Goal: Information Seeking & Learning: Learn about a topic

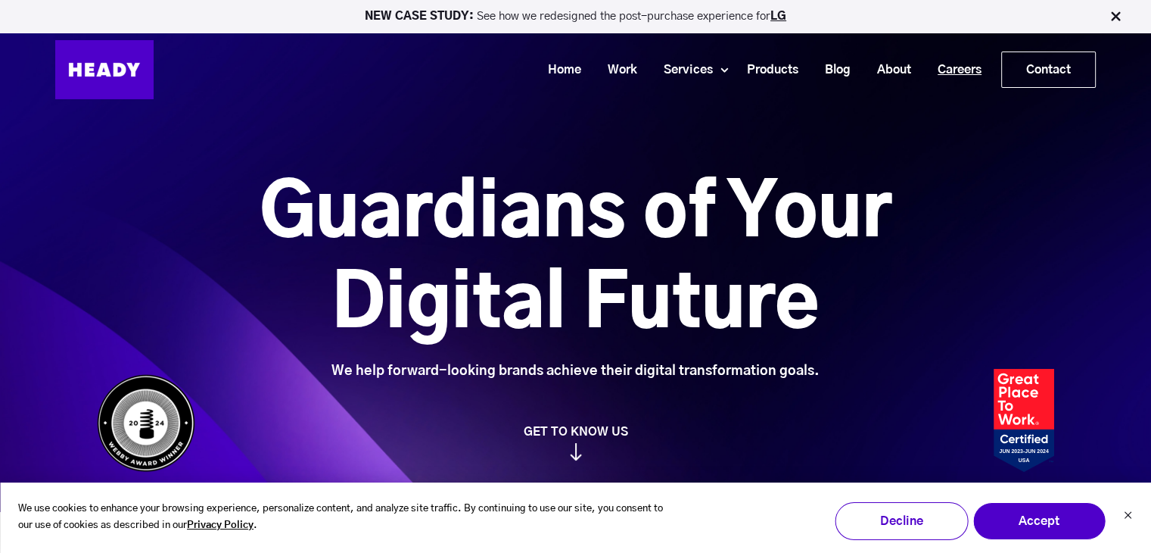
click at [957, 65] on link "Careers" at bounding box center [954, 70] width 70 height 28
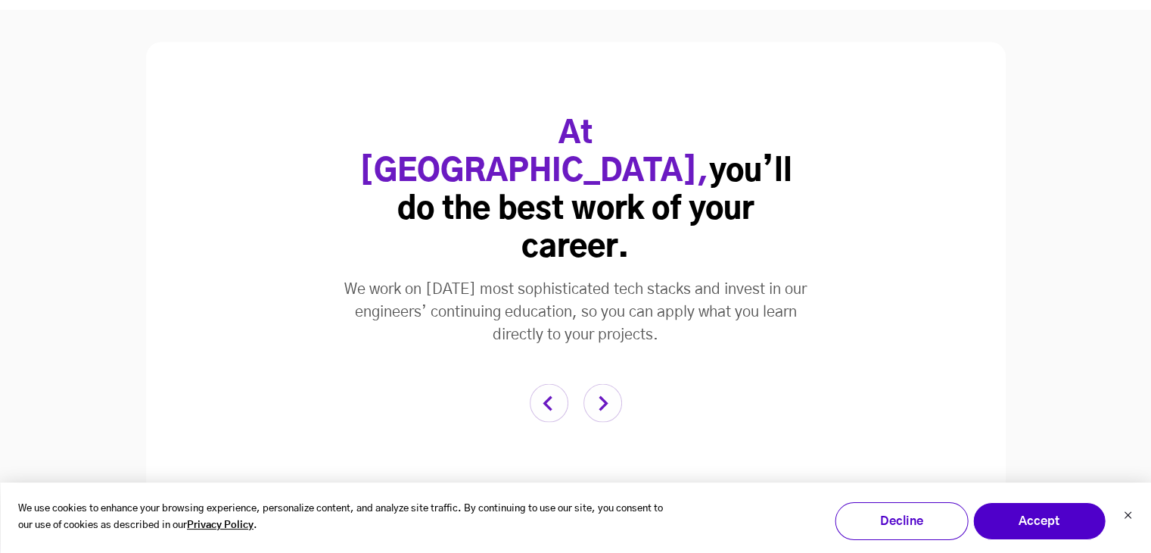
scroll to position [3482, 0]
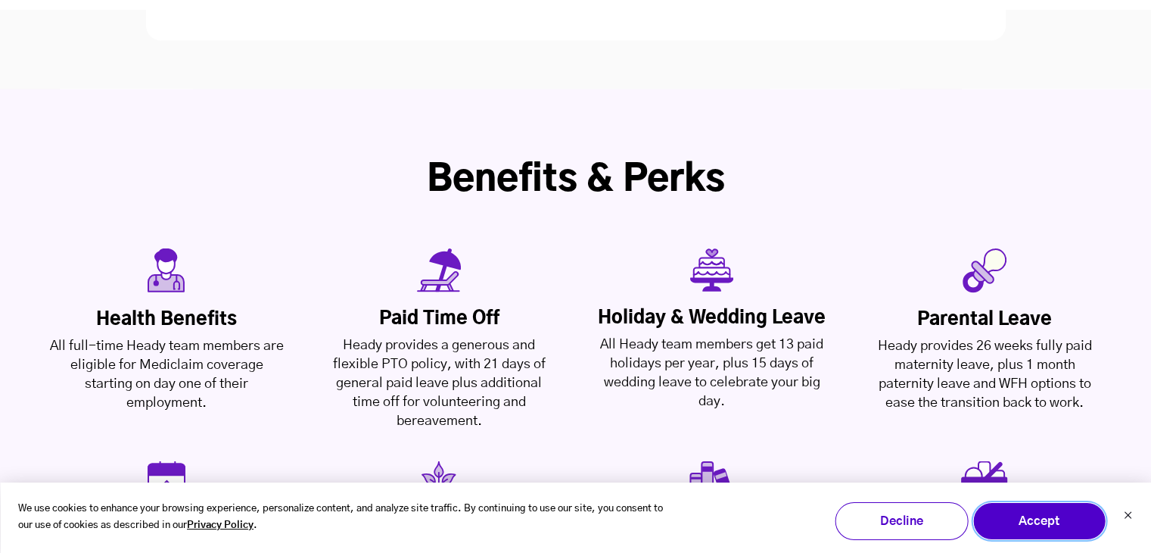
click at [1008, 521] on button "Accept" at bounding box center [1039, 521] width 133 height 38
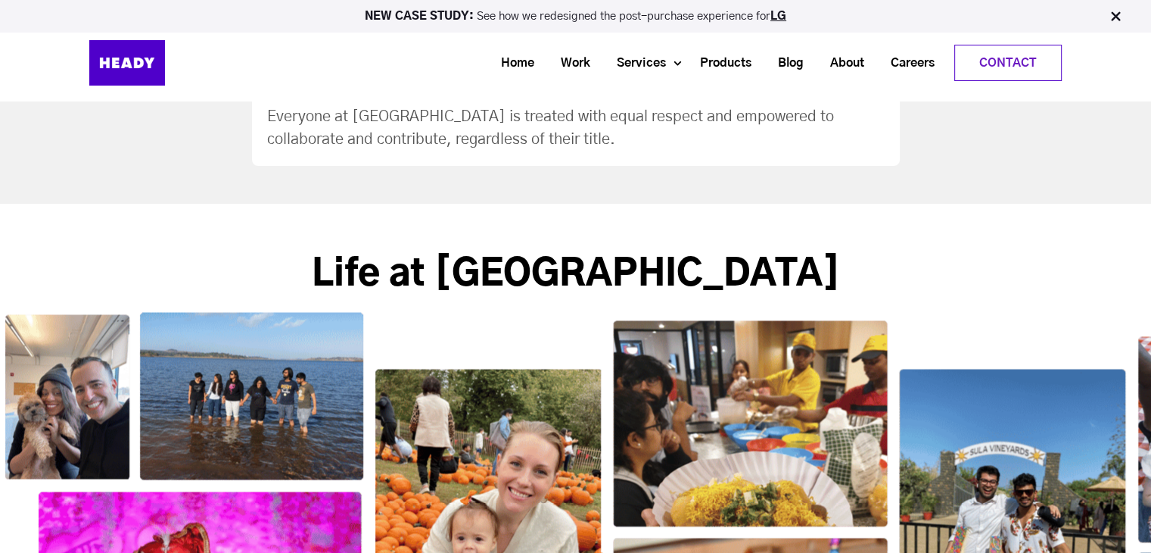
scroll to position [2044, 0]
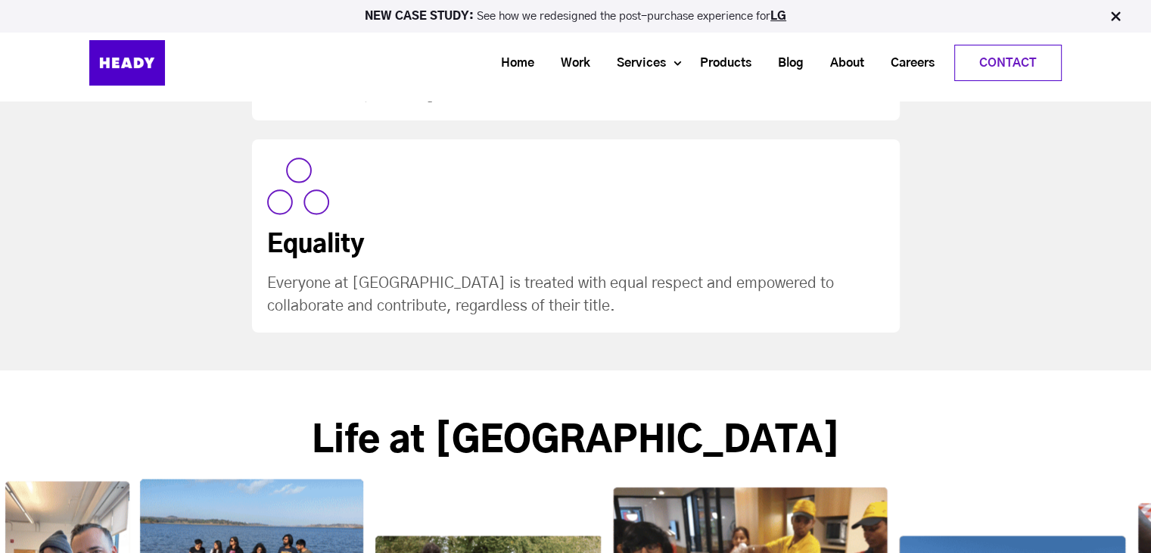
click at [127, 55] on img at bounding box center [127, 62] width 76 height 45
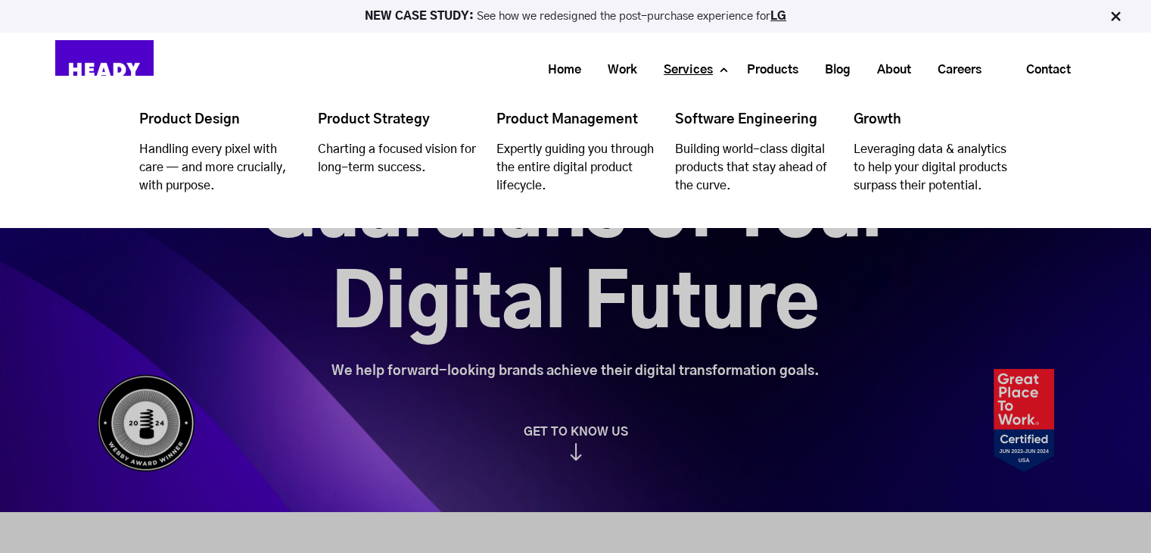
click at [684, 70] on link "Services" at bounding box center [683, 70] width 76 height 28
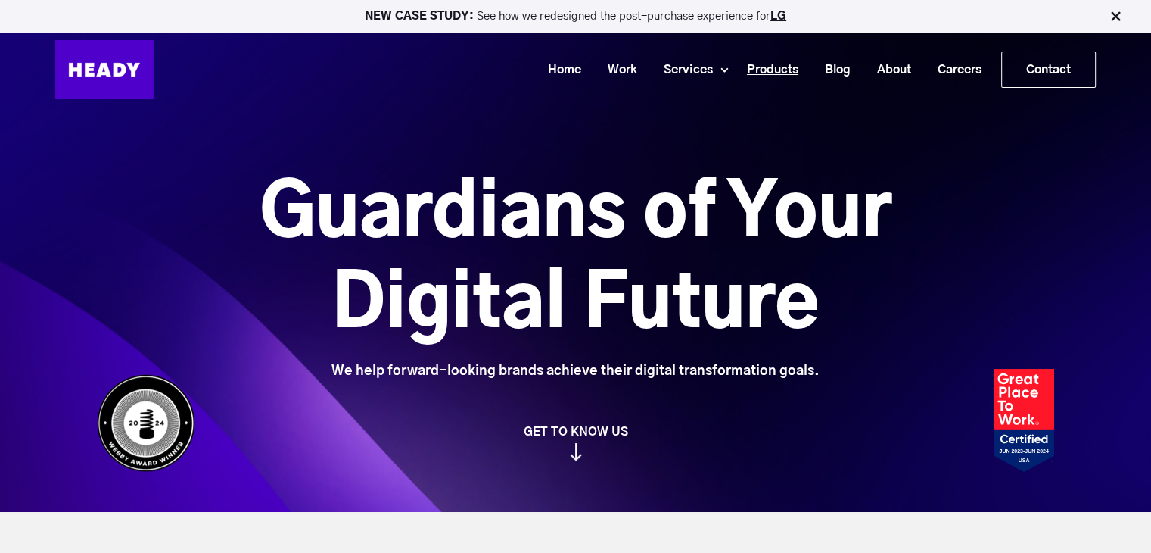
click at [780, 70] on link "Products" at bounding box center [767, 70] width 78 height 28
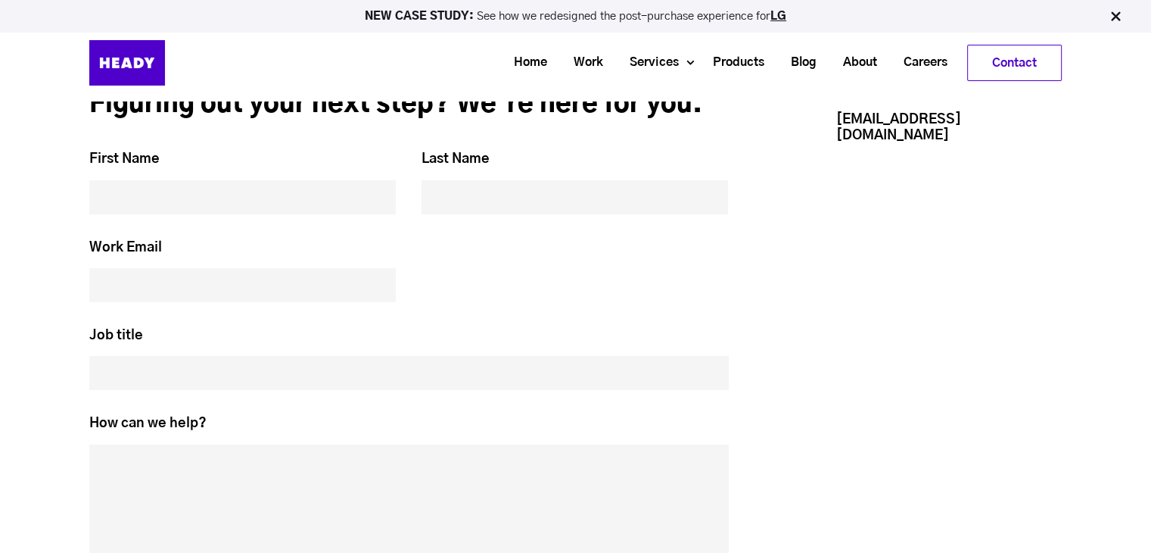
scroll to position [3558, 0]
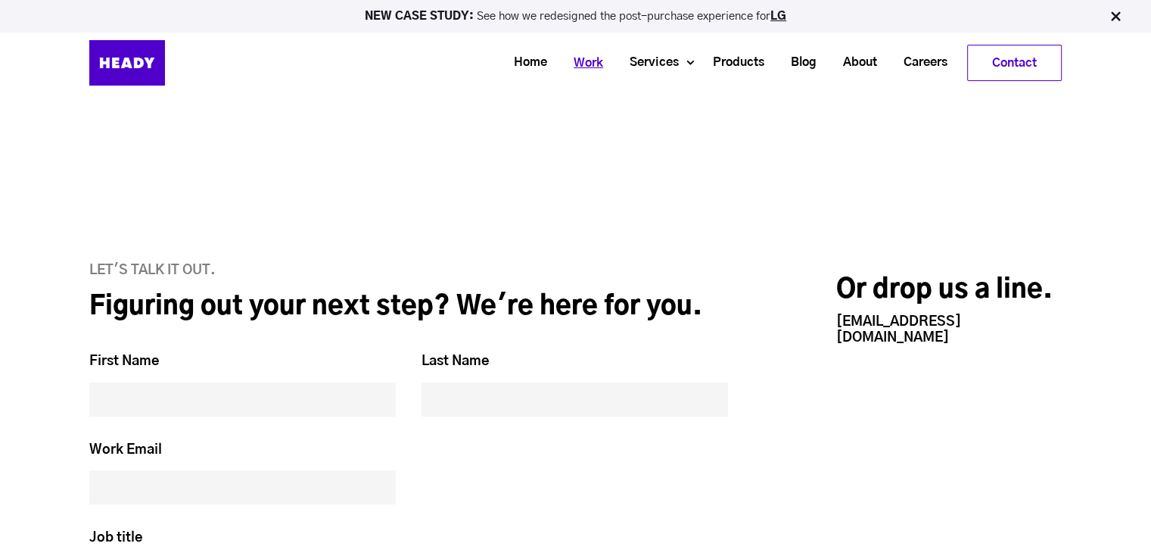
click at [588, 55] on link "Work" at bounding box center [583, 63] width 56 height 28
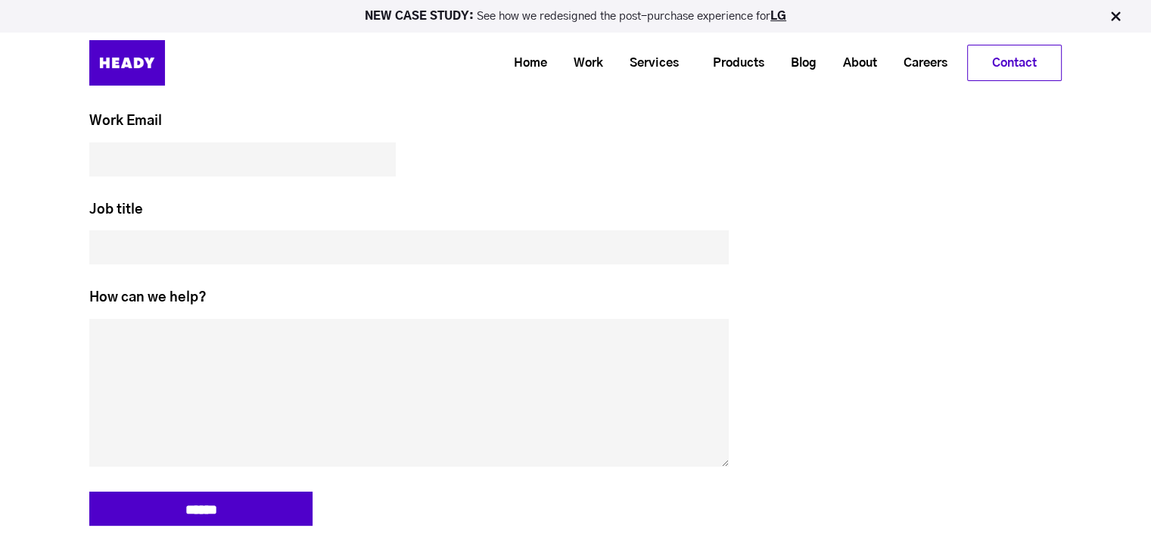
scroll to position [2952, 0]
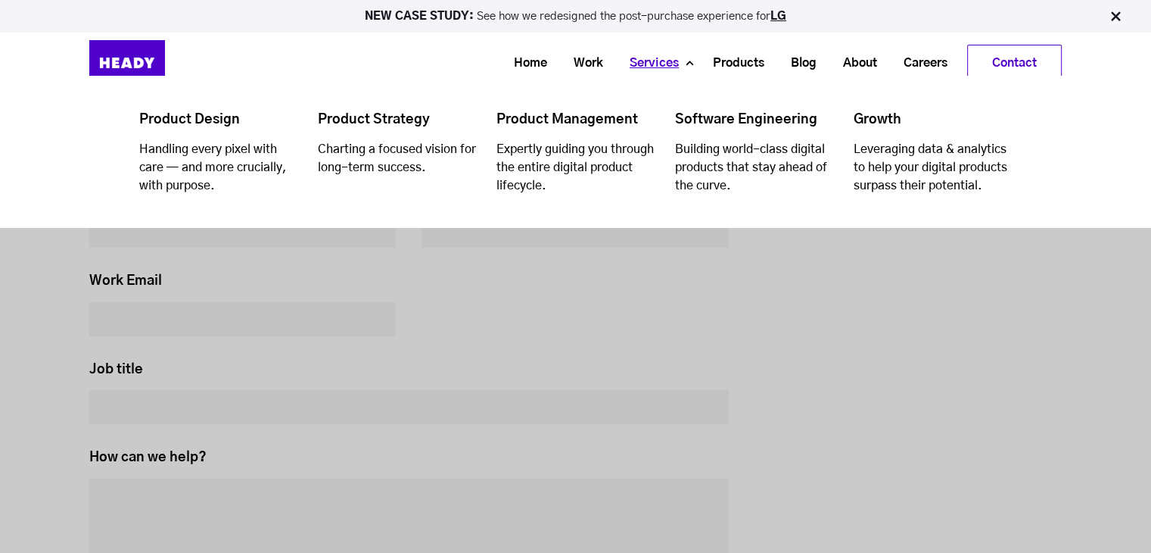
click at [654, 67] on link "Services" at bounding box center [649, 63] width 76 height 28
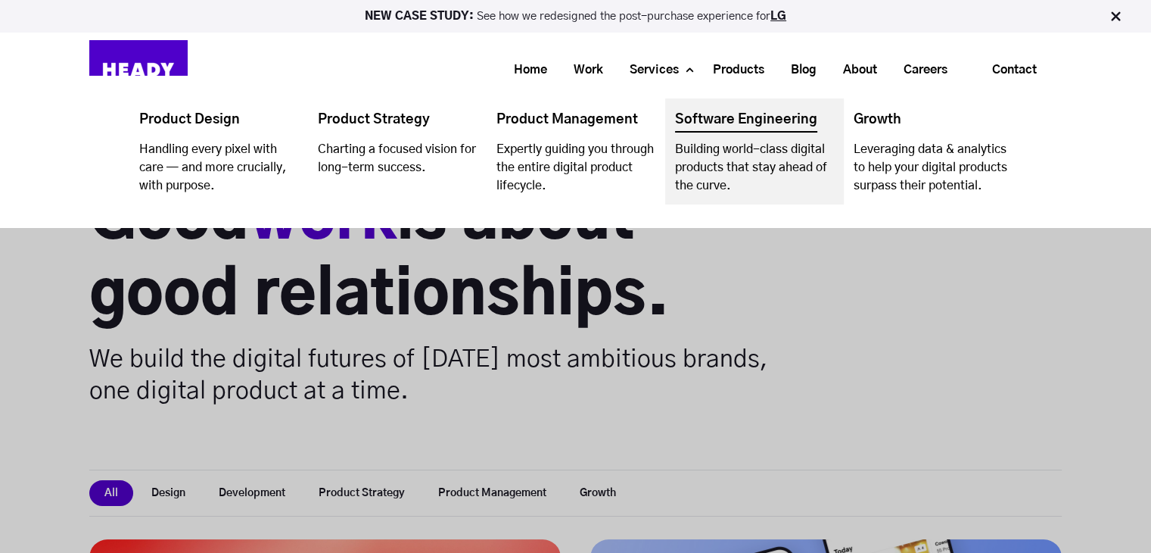
click at [715, 128] on link "Navigation Menu" at bounding box center [754, 151] width 179 height 106
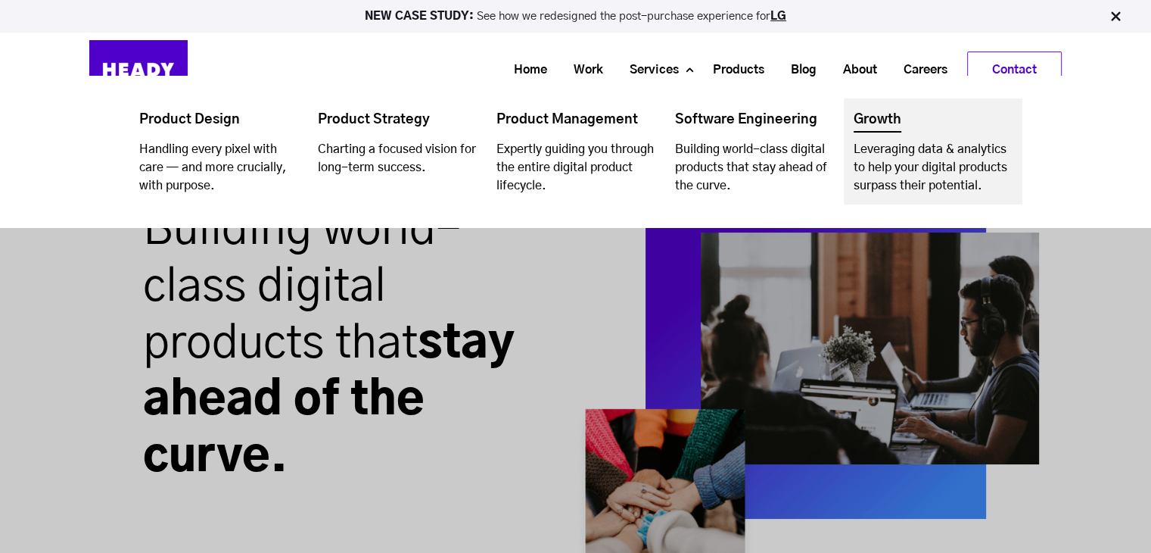
click at [877, 127] on link "Navigation Menu" at bounding box center [933, 151] width 179 height 106
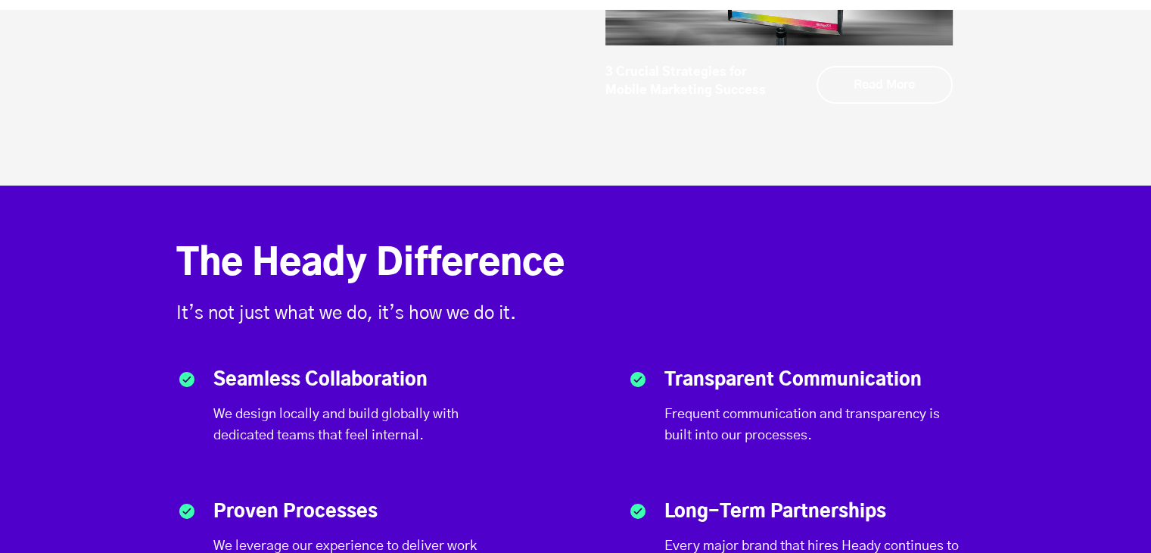
scroll to position [4996, 0]
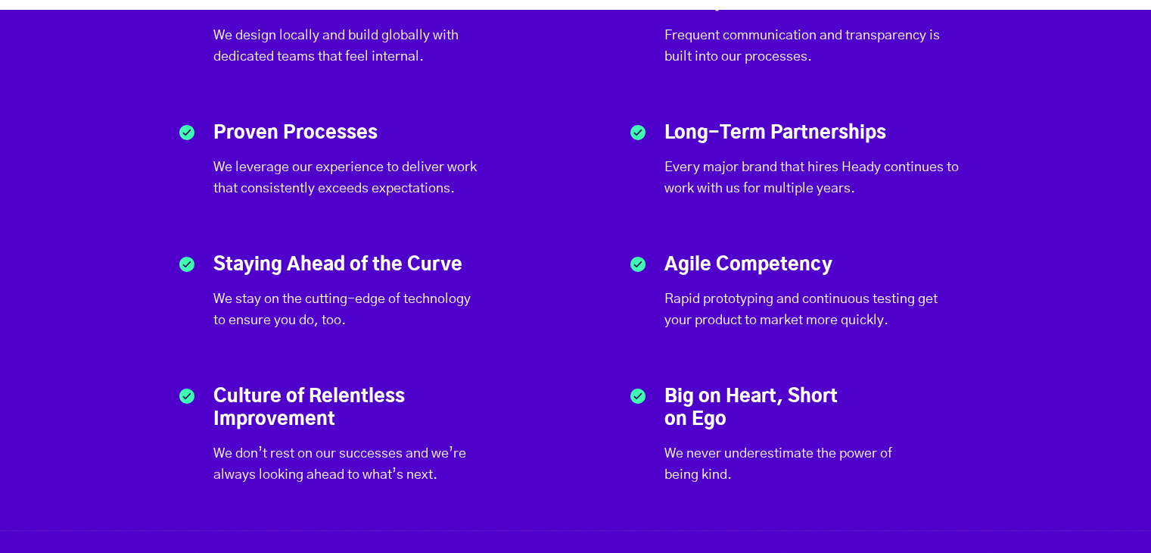
click at [1105, 436] on div "The Heady Difference It’s not just what we do, it’s how we do it. Seamless Coll…" at bounding box center [575, 168] width 1151 height 723
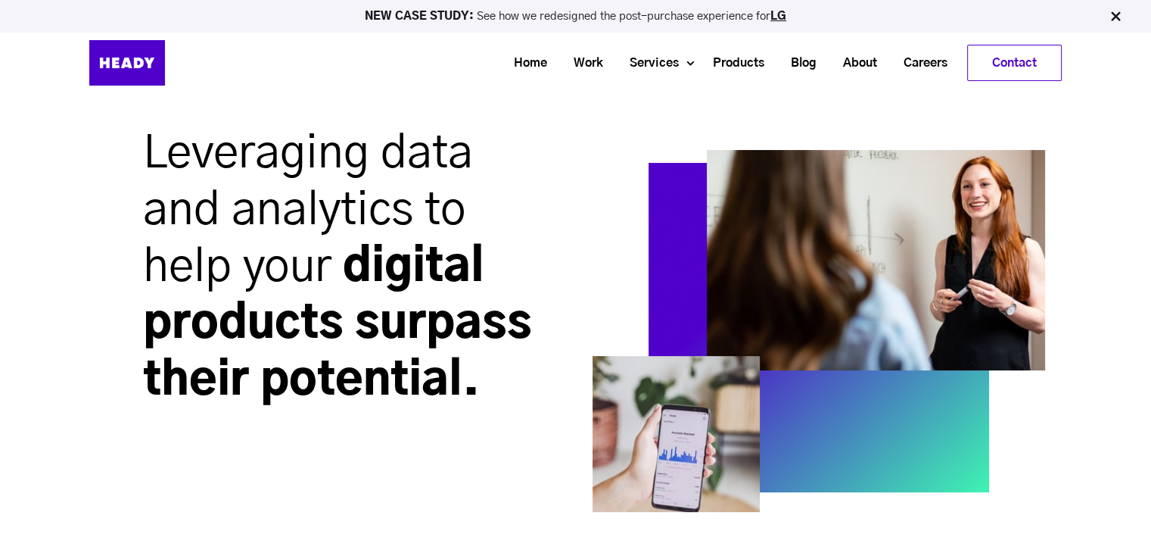
scroll to position [76, 0]
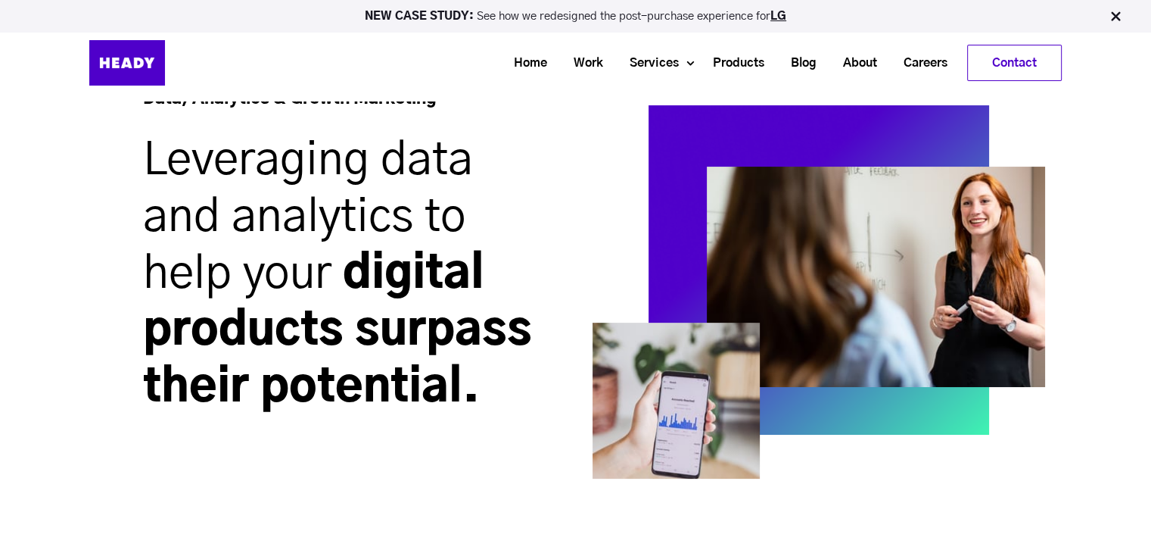
click at [1129, 496] on div "Data, Analytics & Growth Marketing Leveraging data and analytics to help your d…" at bounding box center [575, 258] width 1151 height 669
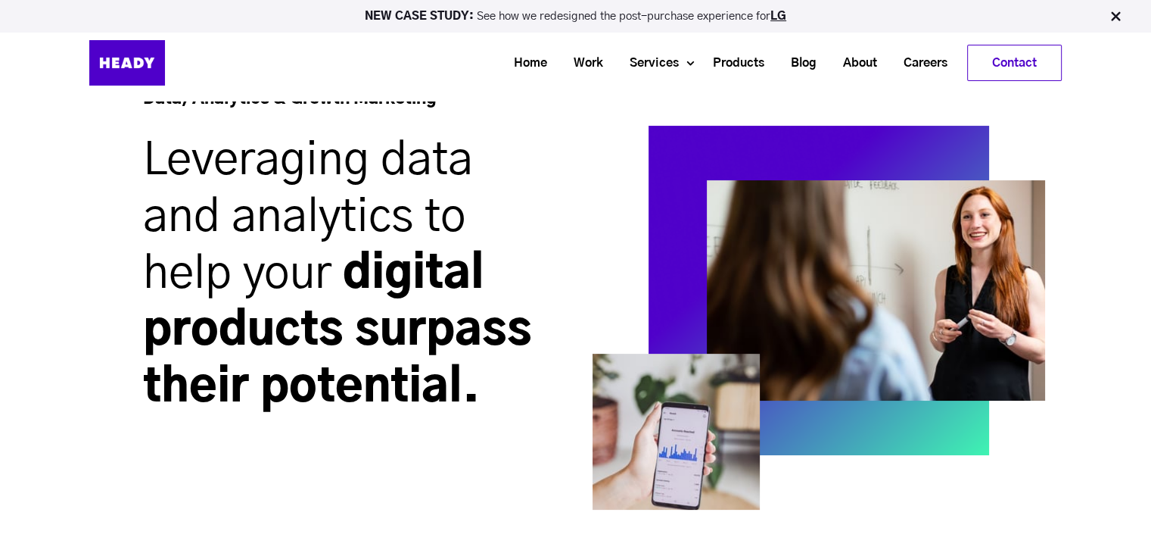
click at [1075, 148] on div "Data, Analytics & Growth Marketing Leveraging data and analytics to help your d…" at bounding box center [575, 258] width 1151 height 669
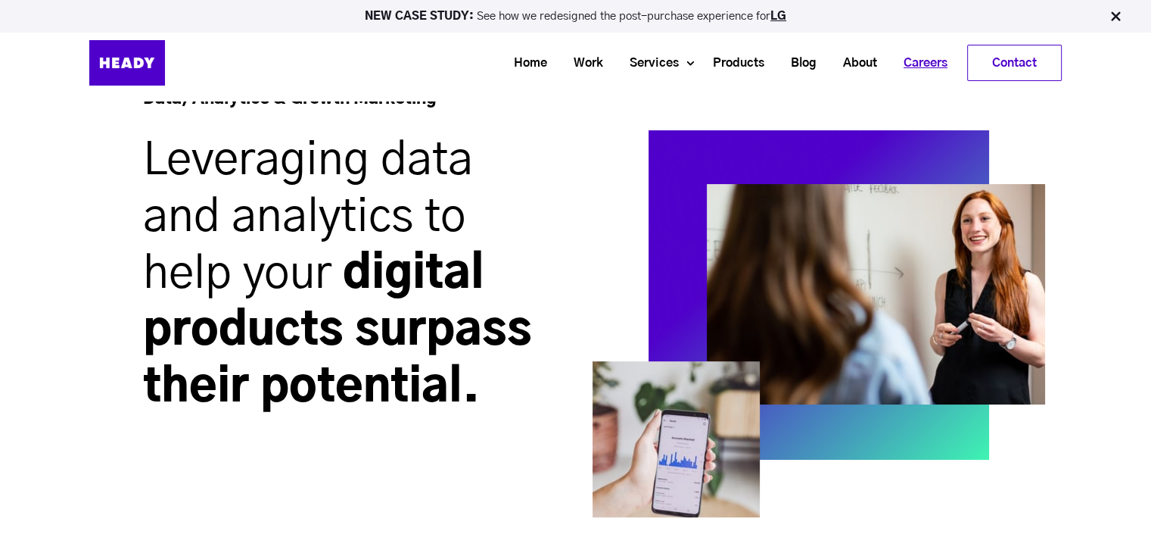
click at [922, 66] on link "Careers" at bounding box center [920, 63] width 70 height 28
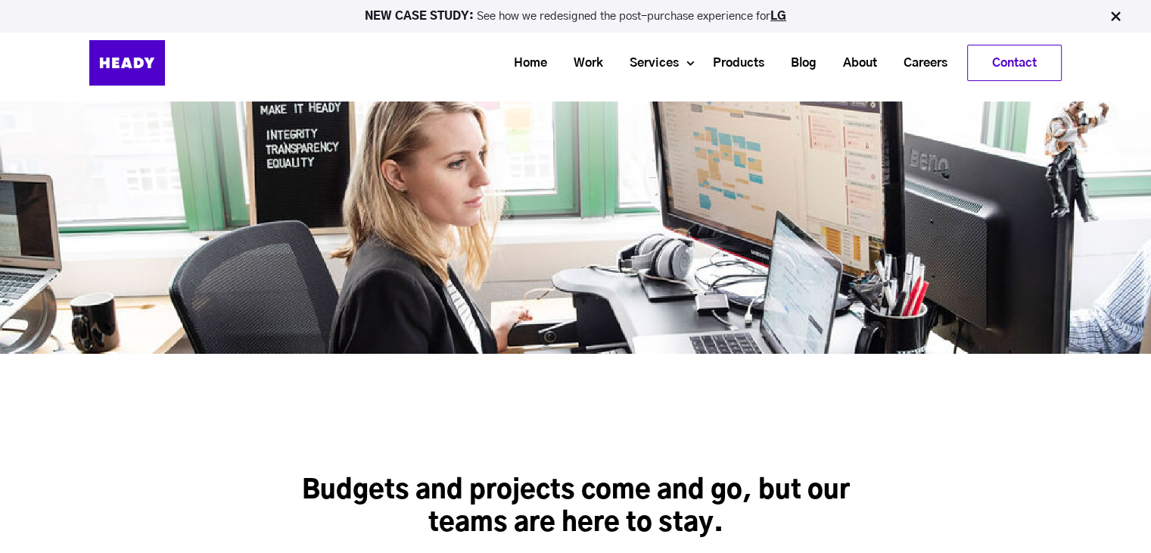
scroll to position [363, 0]
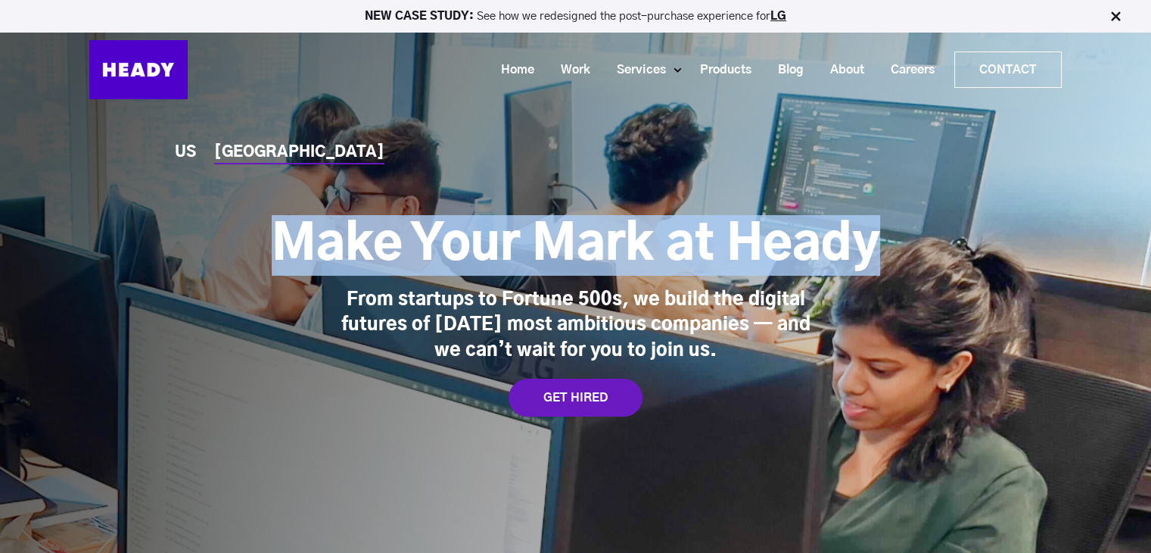
drag, startPoint x: 249, startPoint y: 238, endPoint x: 927, endPoint y: 218, distance: 677.8
click at [927, 218] on div "Make Your Mark at Heady From startups to Fortune 500s, we build the digital fut…" at bounding box center [575, 273] width 973 height 182
copy h1 "Make Your Mark at Heady"
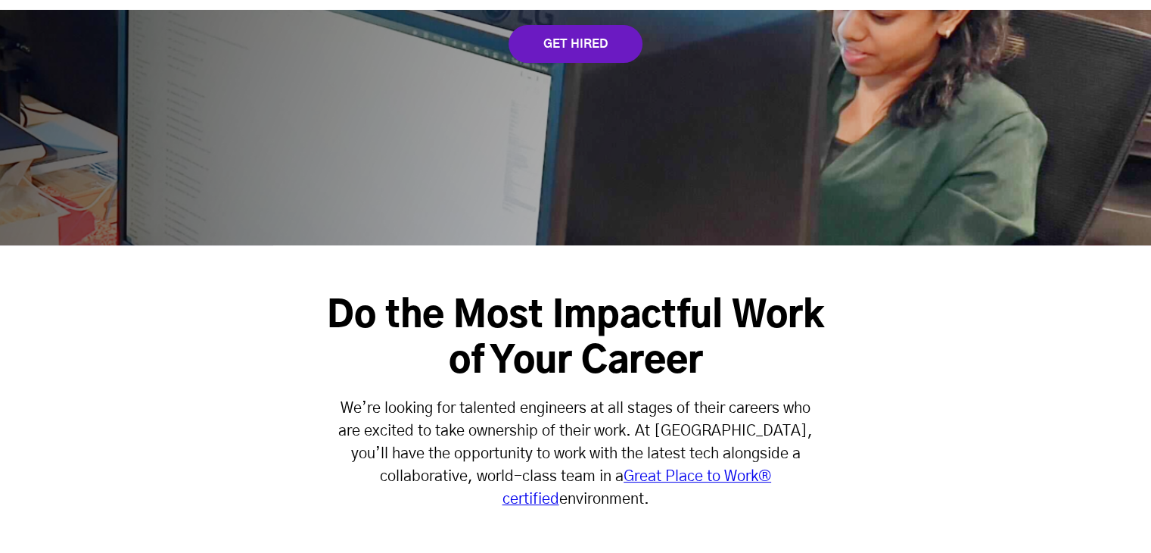
scroll to position [378, 0]
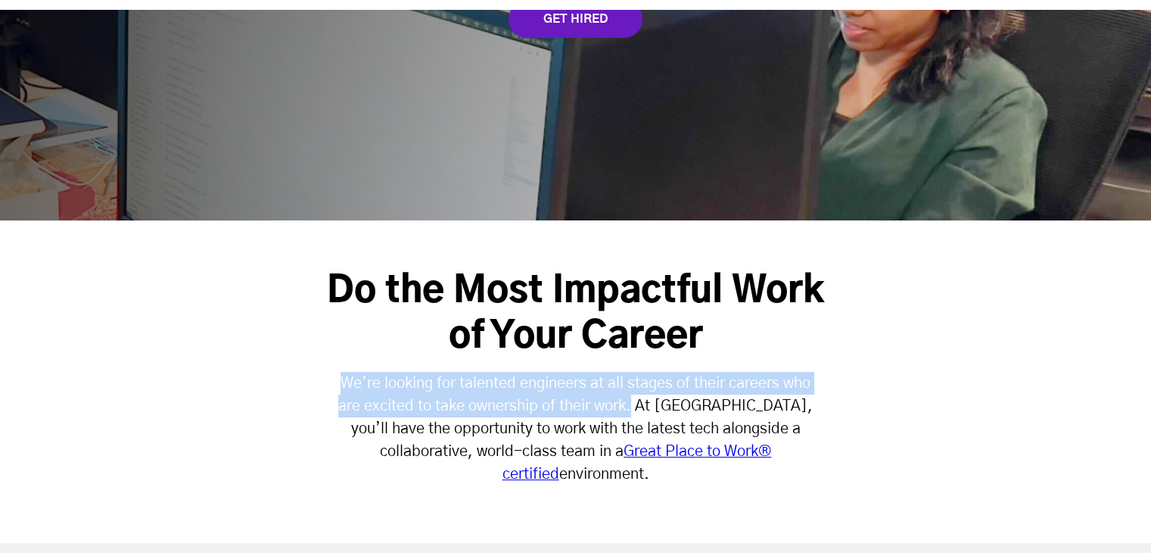
drag, startPoint x: 338, startPoint y: 379, endPoint x: 634, endPoint y: 404, distance: 297.0
click at [634, 404] on span "We’re looking for talented engineers at all stages of their careers who are exc…" at bounding box center [575, 416] width 475 height 83
copy span "We’re looking for talented engineers at all stages of their careers who are exc…"
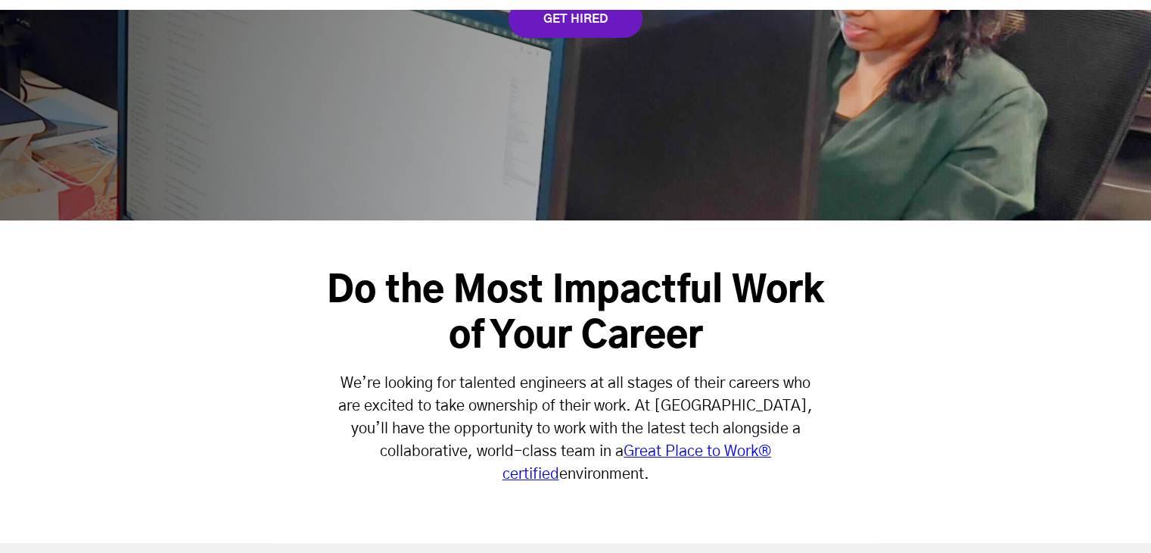
click at [888, 422] on div "Do the Most Impactful Work of Your Career We’re looking for talented engineers …" at bounding box center [575, 381] width 1151 height 322
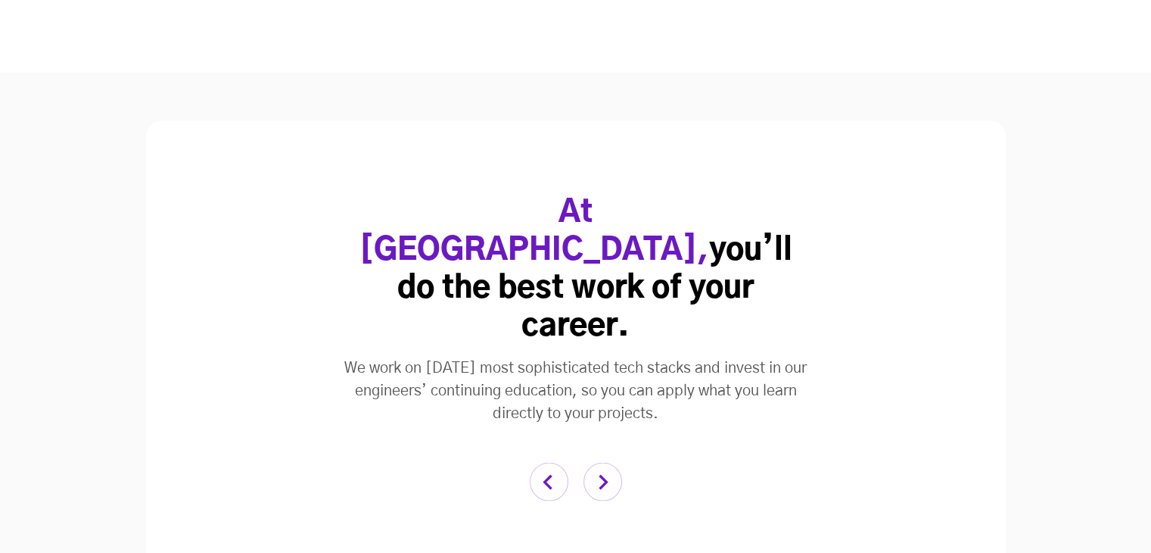
scroll to position [2952, 0]
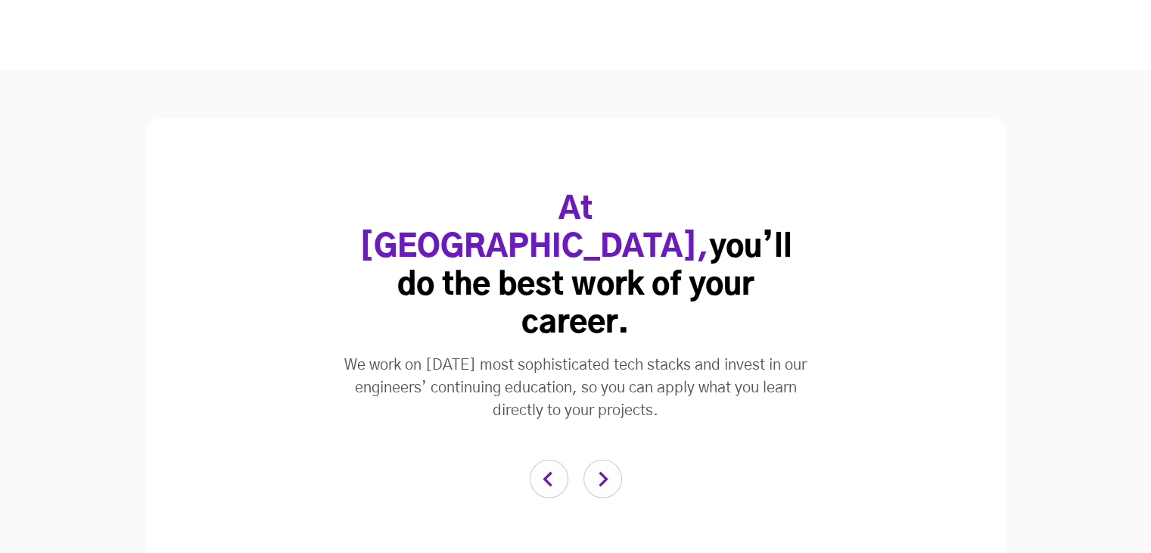
click at [678, 225] on div "At [GEOGRAPHIC_DATA], you’ll do the best work of your career." at bounding box center [576, 266] width 439 height 151
drag, startPoint x: 688, startPoint y: 258, endPoint x: 738, endPoint y: 260, distance: 50.0
copy span "Gothic A1"
